Goal: Download file/media

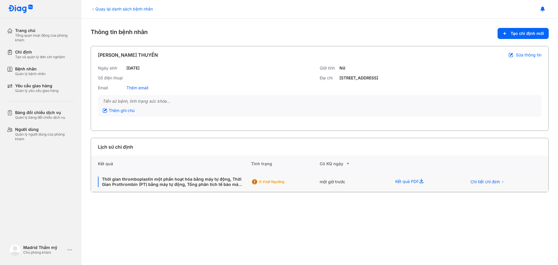
click at [422, 180] on use at bounding box center [421, 180] width 4 height 4
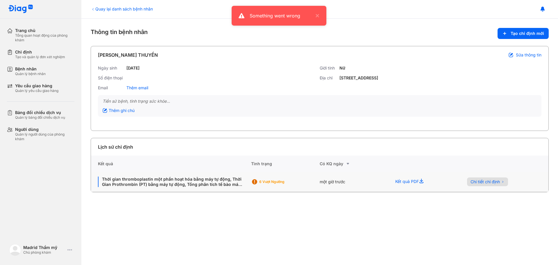
click at [493, 181] on span "Chi tiết chỉ định" at bounding box center [484, 181] width 29 height 5
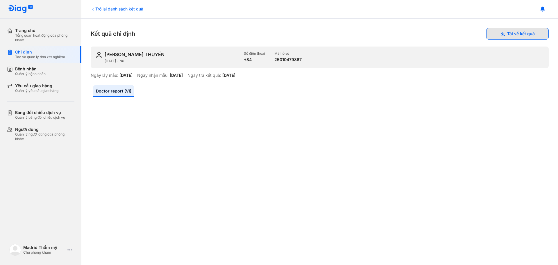
click at [528, 34] on button "Tải về kết quả" at bounding box center [517, 34] width 62 height 12
click at [92, 9] on icon at bounding box center [93, 9] width 5 height 5
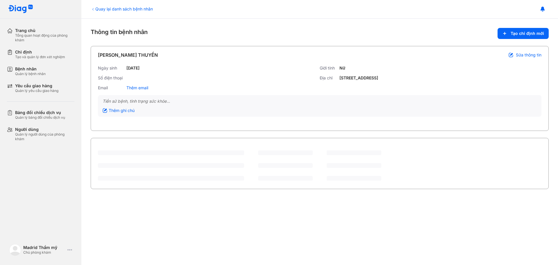
click at [92, 9] on icon at bounding box center [93, 9] width 5 height 5
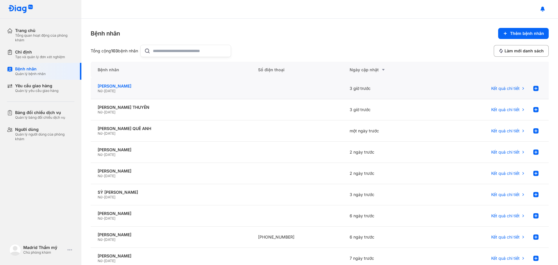
click at [131, 87] on div "[PERSON_NAME]" at bounding box center [171, 85] width 146 height 5
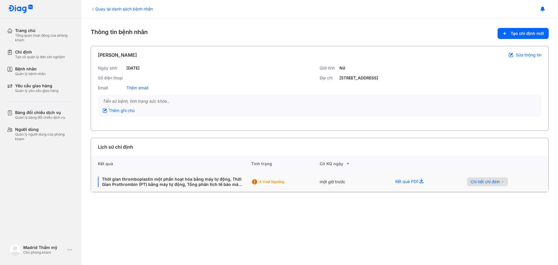
click at [490, 183] on span "Chi tiết chỉ định" at bounding box center [484, 181] width 29 height 5
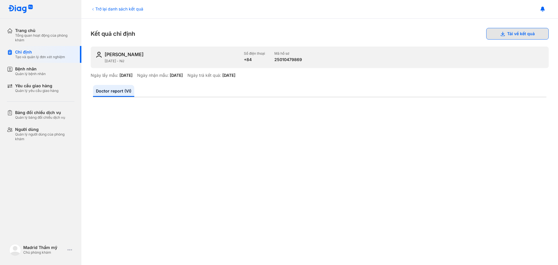
click at [527, 37] on button "Tải về kết quả" at bounding box center [517, 34] width 62 height 12
